Goal: Navigation & Orientation: Find specific page/section

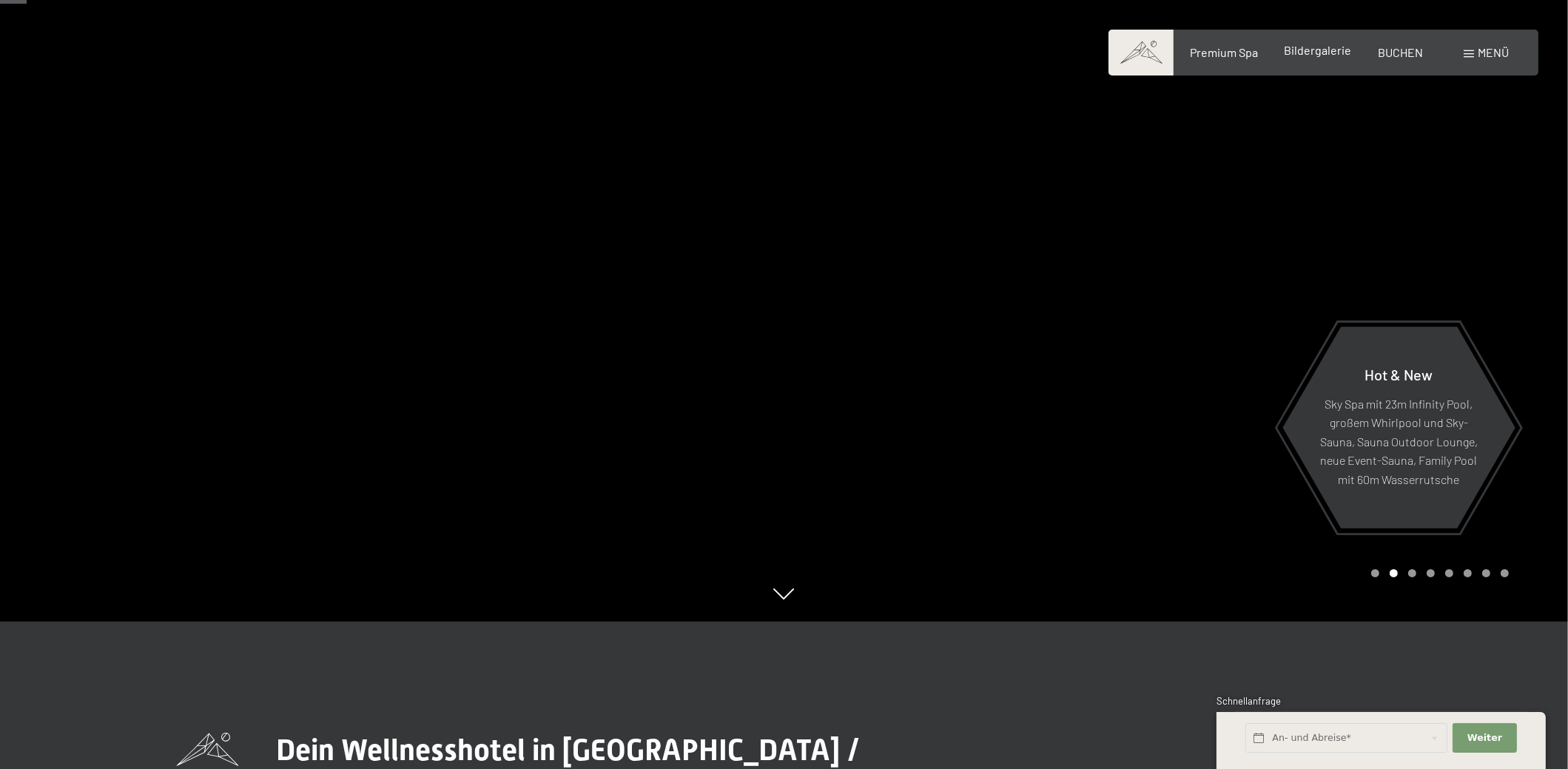
click at [1289, 57] on div "Bildergalerie" at bounding box center [1317, 51] width 67 height 17
click at [1330, 49] on span "Bildergalerie" at bounding box center [1317, 50] width 67 height 14
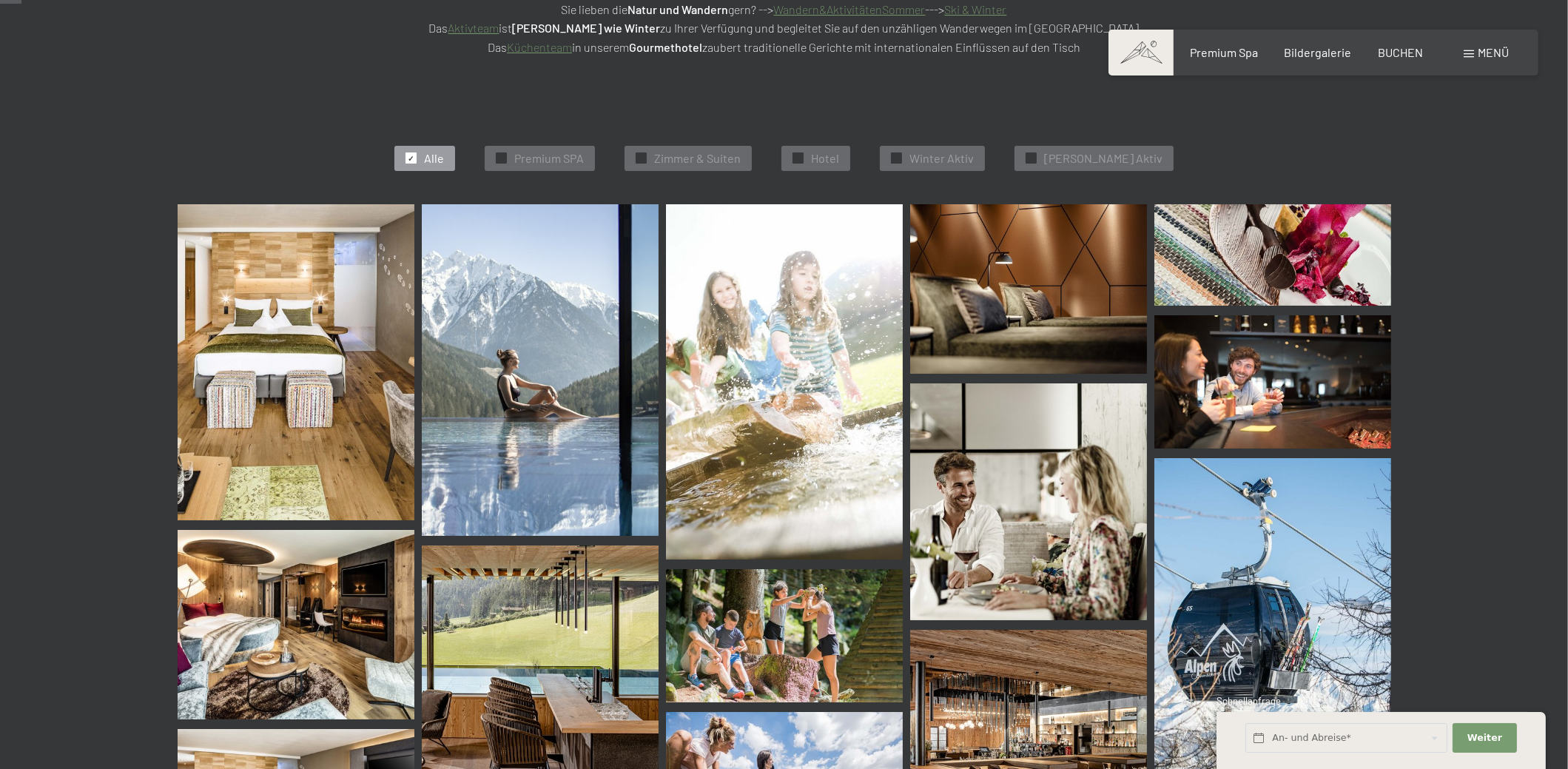
scroll to position [369, 0]
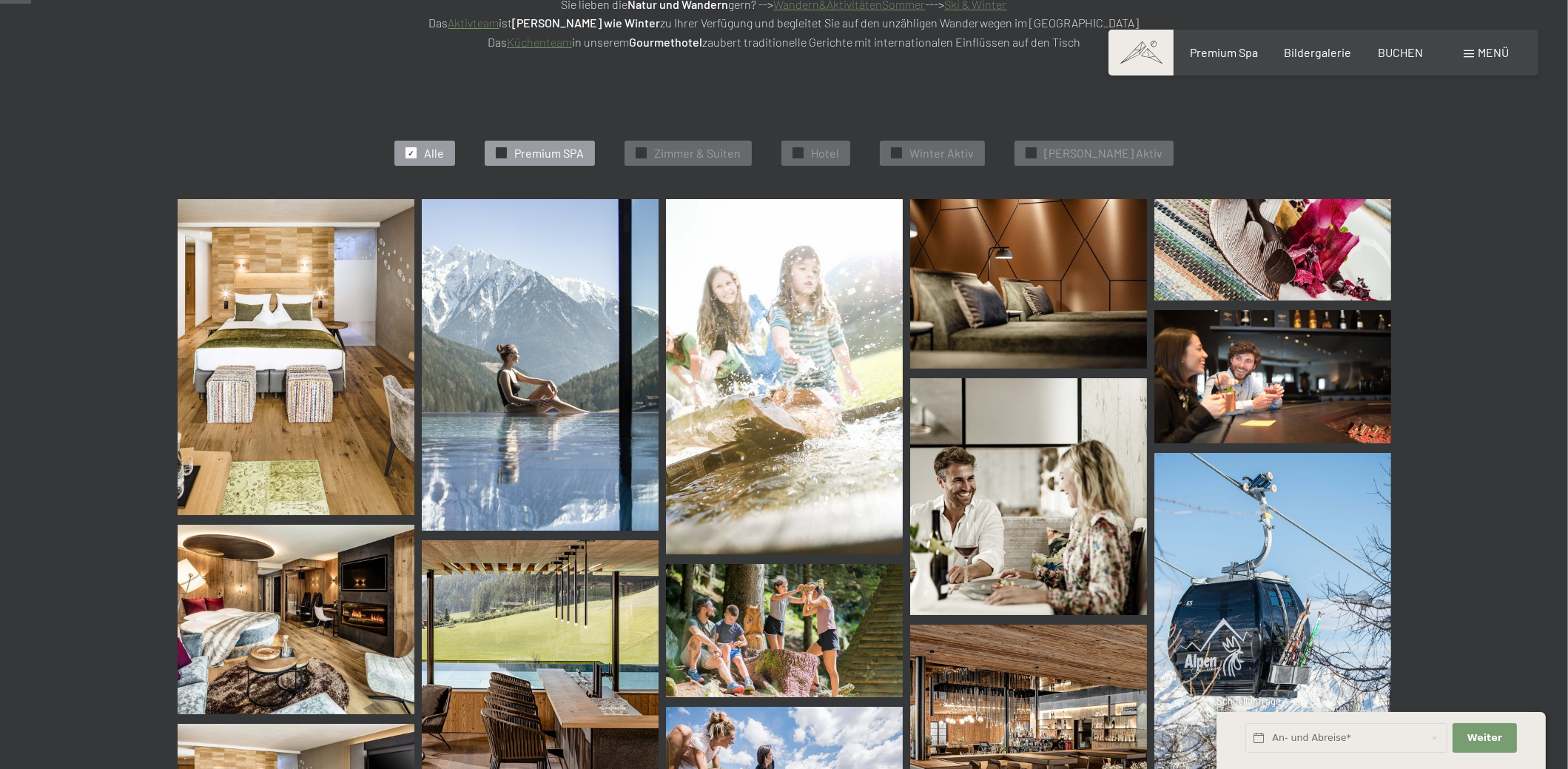
click at [583, 156] on span "Premium SPA" at bounding box center [549, 153] width 69 height 17
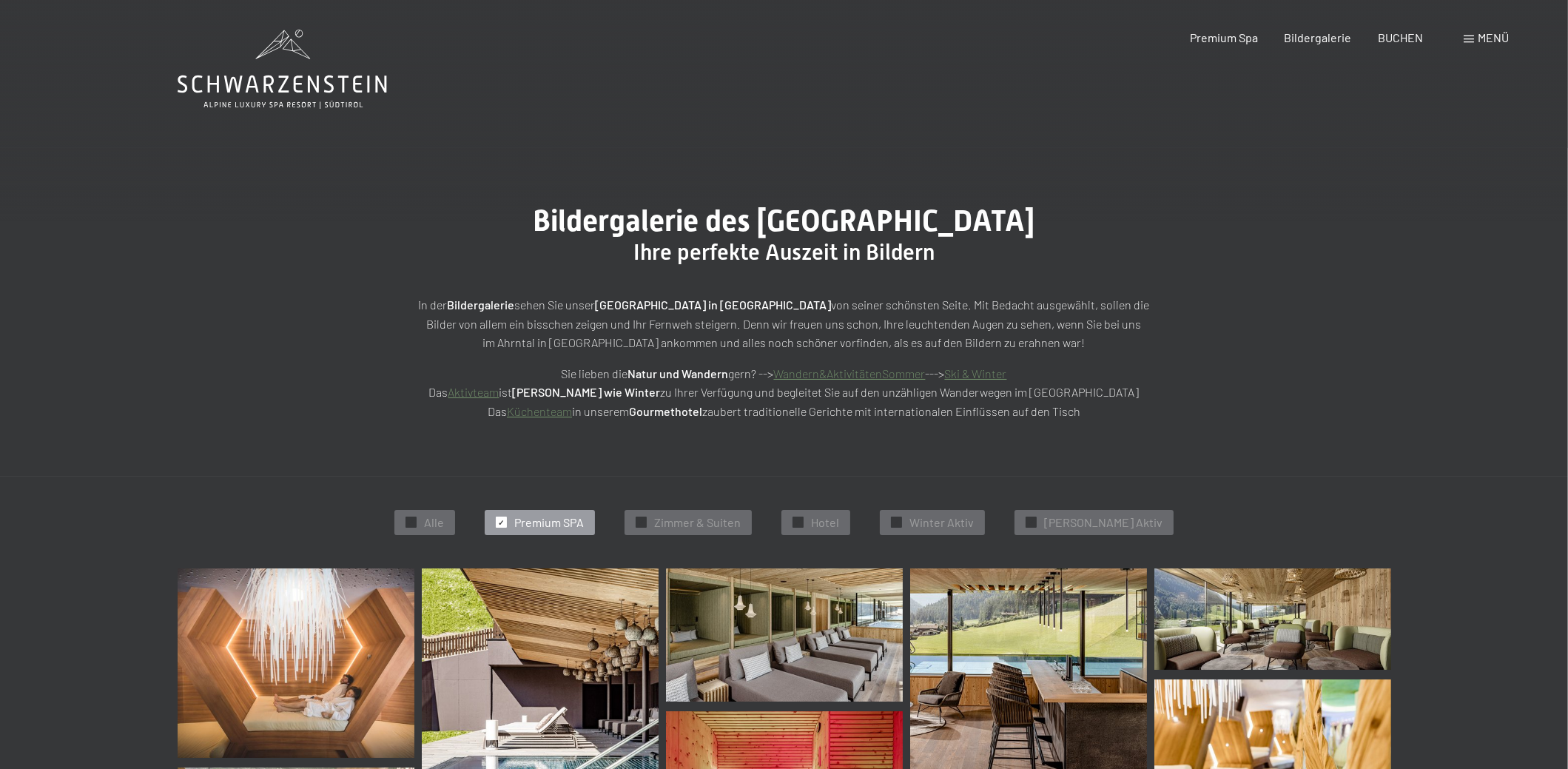
scroll to position [0, 0]
